Goal: Information Seeking & Learning: Learn about a topic

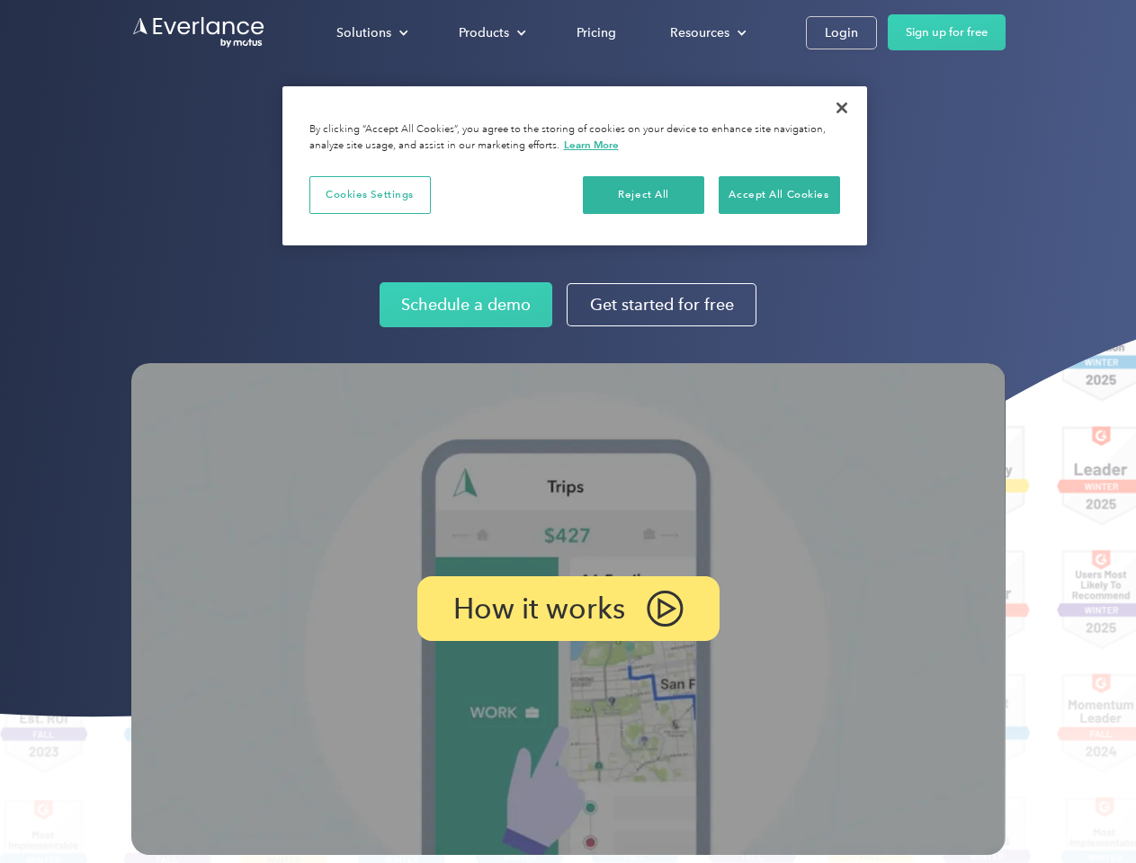
click at [567, 432] on img at bounding box center [568, 609] width 874 height 492
click at [371, 32] on div "Solutions" at bounding box center [363, 33] width 55 height 22
click at [490, 32] on div "Products" at bounding box center [484, 33] width 50 height 22
click at [706, 32] on div "Resources" at bounding box center [699, 33] width 59 height 22
click at [567, 609] on p "How it works" at bounding box center [539, 609] width 172 height 22
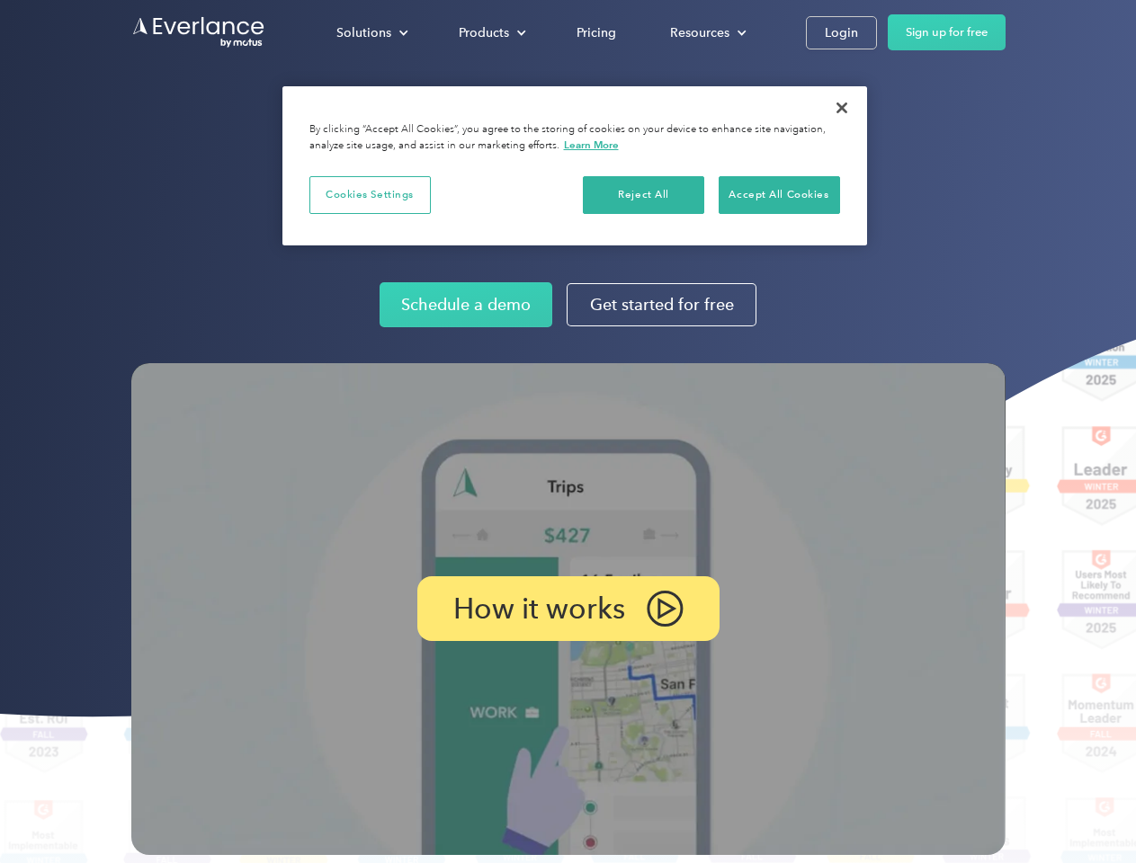
click at [370, 194] on button "Cookies Settings" at bounding box center [369, 195] width 121 height 38
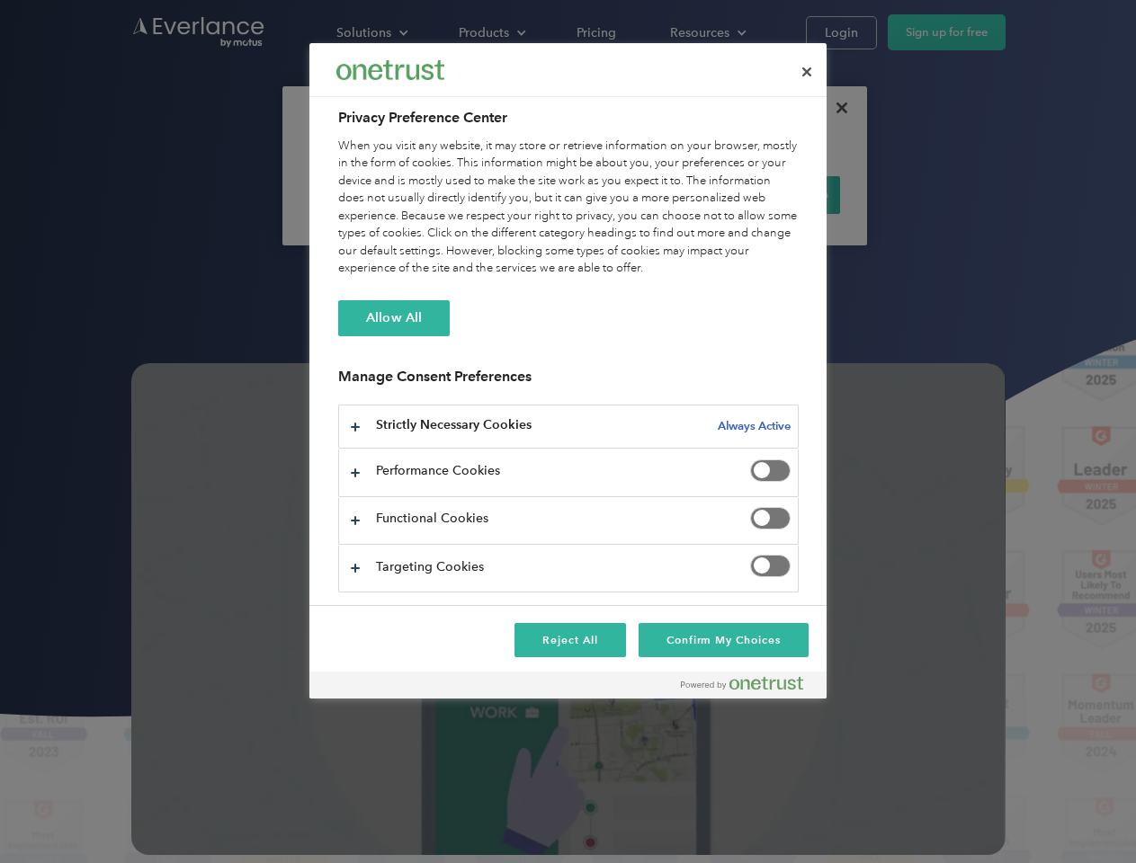
click at [644, 194] on div "When you visit any website, it may store or retrieve information on your browse…" at bounding box center [568, 208] width 460 height 140
click at [779, 194] on div "When you visit any website, it may store or retrieve information on your browse…" at bounding box center [568, 208] width 460 height 140
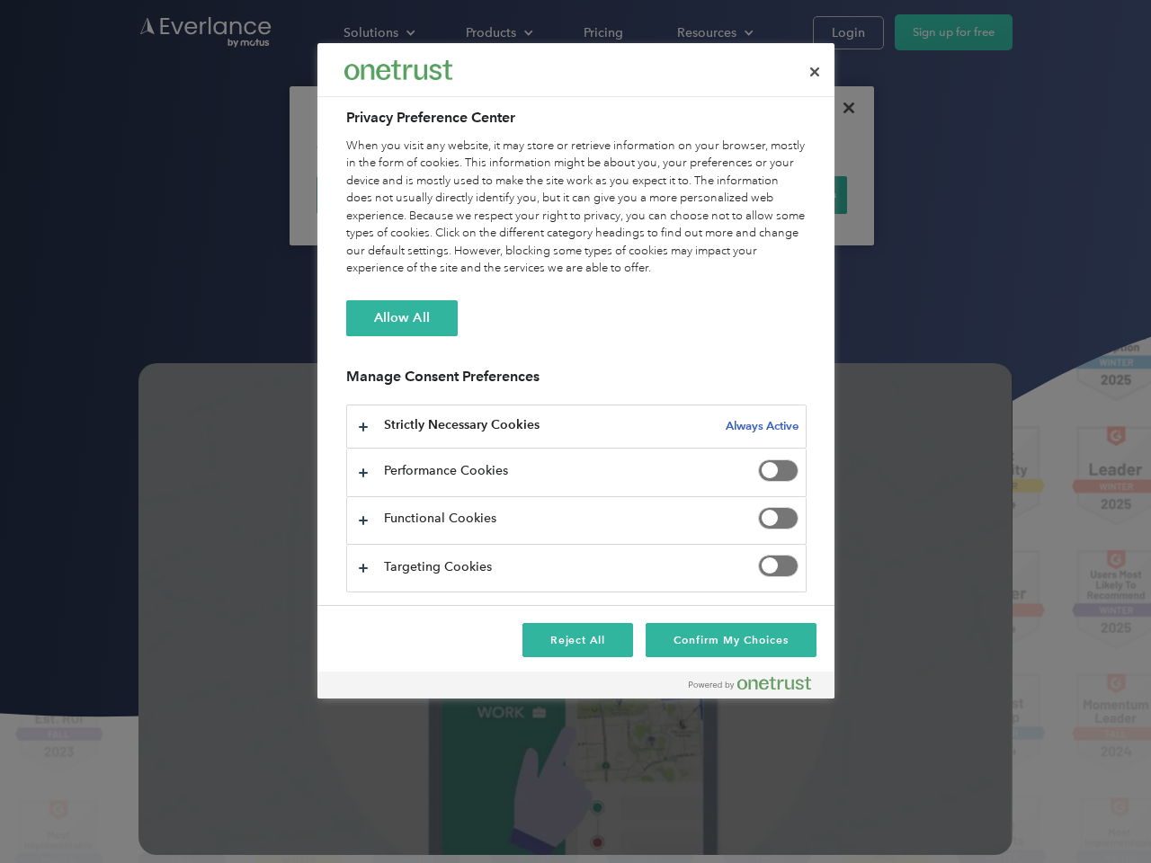
click at [842, 108] on div at bounding box center [575, 431] width 1151 height 863
